Goal: Navigation & Orientation: Go to known website

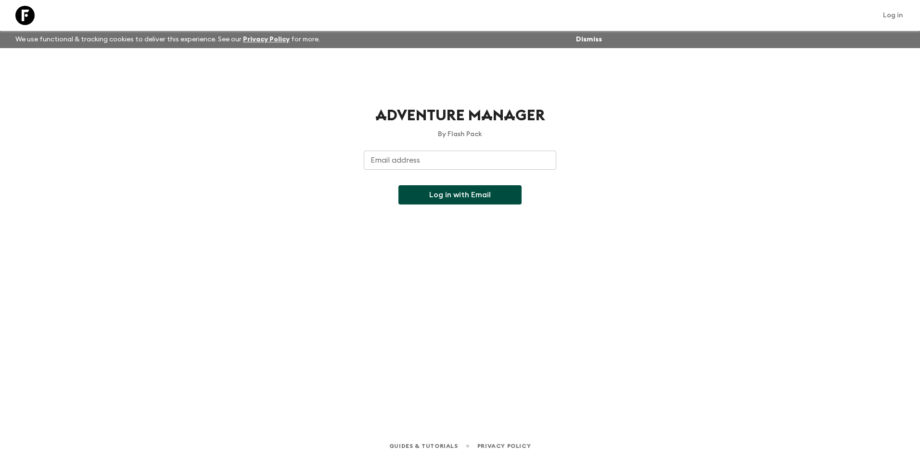
click at [417, 162] on input "Email address" at bounding box center [460, 160] width 192 height 19
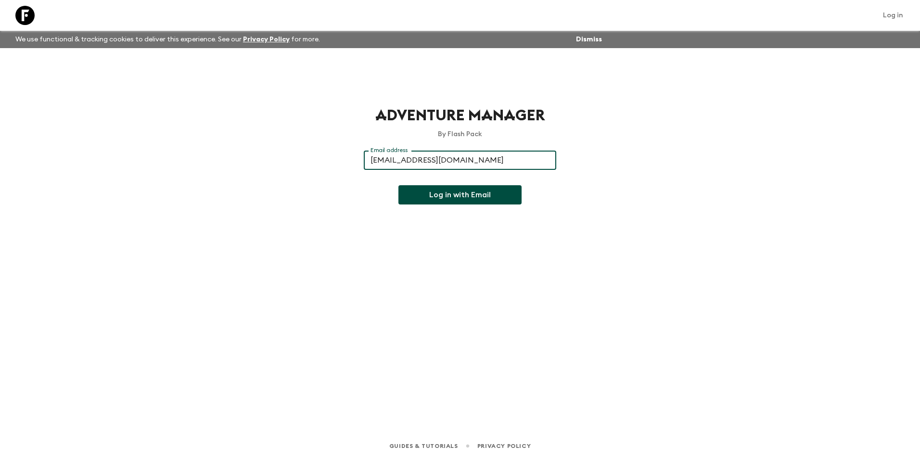
type input "[EMAIL_ADDRESS][DOMAIN_NAME]"
click at [455, 200] on button "Log in with Email" at bounding box center [459, 194] width 123 height 19
